Goal: Navigation & Orientation: Go to known website

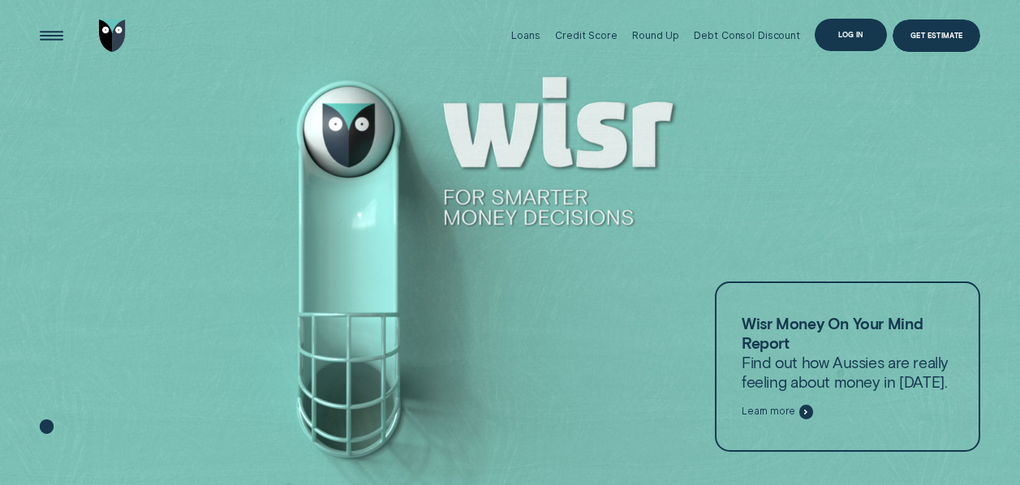
click at [838, 40] on div "Log in" at bounding box center [850, 35] width 71 height 32
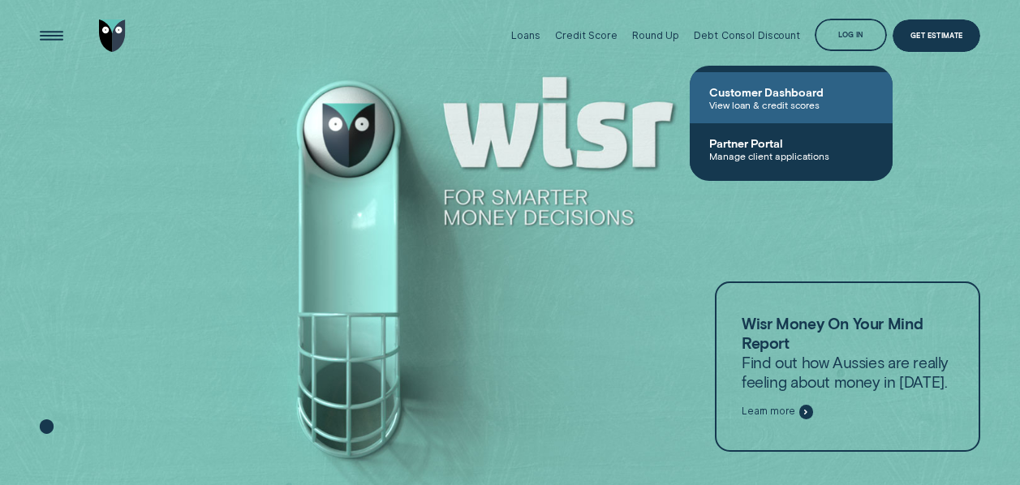
click at [791, 93] on span "Customer Dashboard" at bounding box center [791, 92] width 164 height 14
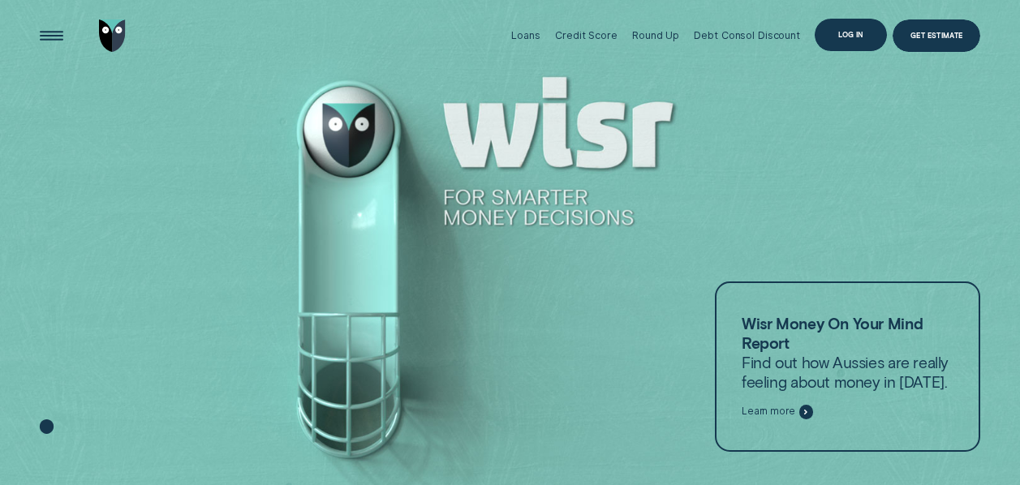
click at [845, 40] on div "Log in" at bounding box center [850, 35] width 71 height 32
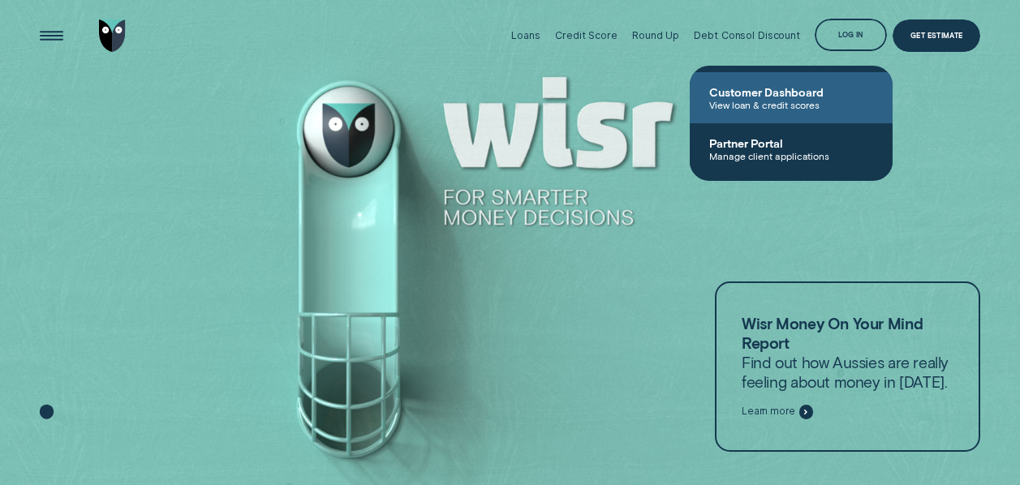
click at [802, 85] on span "Customer Dashboard" at bounding box center [791, 92] width 164 height 14
